Goal: Navigation & Orientation: Find specific page/section

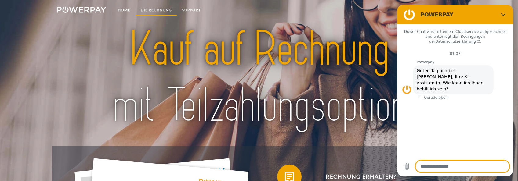
click at [153, 6] on link "DIE RECHNUNG" at bounding box center [157, 10] width 42 height 11
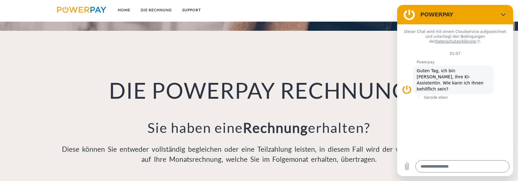
scroll to position [432, 0]
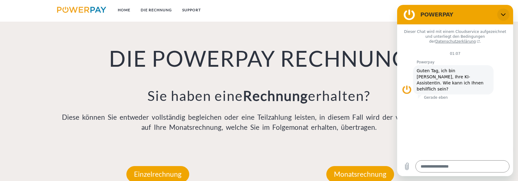
drag, startPoint x: 504, startPoint y: 15, endPoint x: 902, endPoint y: 20, distance: 397.4
click at [504, 15] on icon "Schließen" at bounding box center [503, 14] width 5 height 3
type textarea "*"
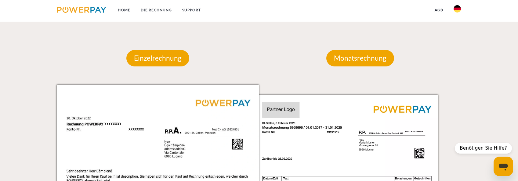
scroll to position [554, 0]
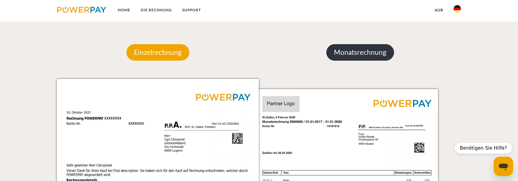
click at [388, 58] on p "Monatsrechnung" at bounding box center [360, 52] width 68 height 16
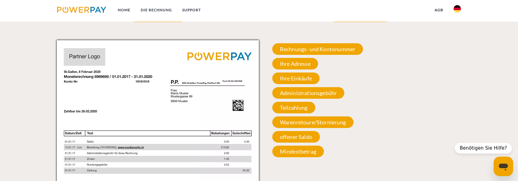
scroll to position [615, 0]
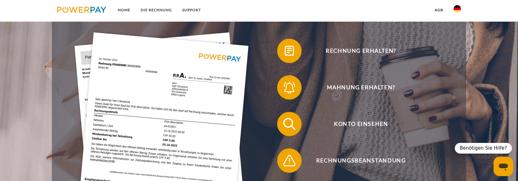
click at [95, 15] on link at bounding box center [82, 11] width 60 height 13
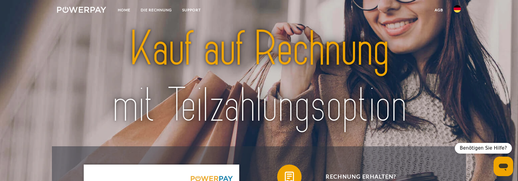
click at [92, 10] on img at bounding box center [81, 10] width 49 height 6
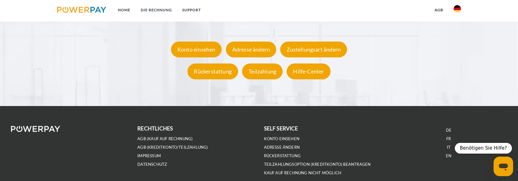
scroll to position [1245, 0]
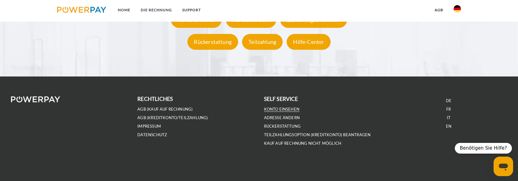
click at [280, 111] on link "Konto einsehen" at bounding box center [282, 109] width 36 height 5
